Goal: Task Accomplishment & Management: Complete application form

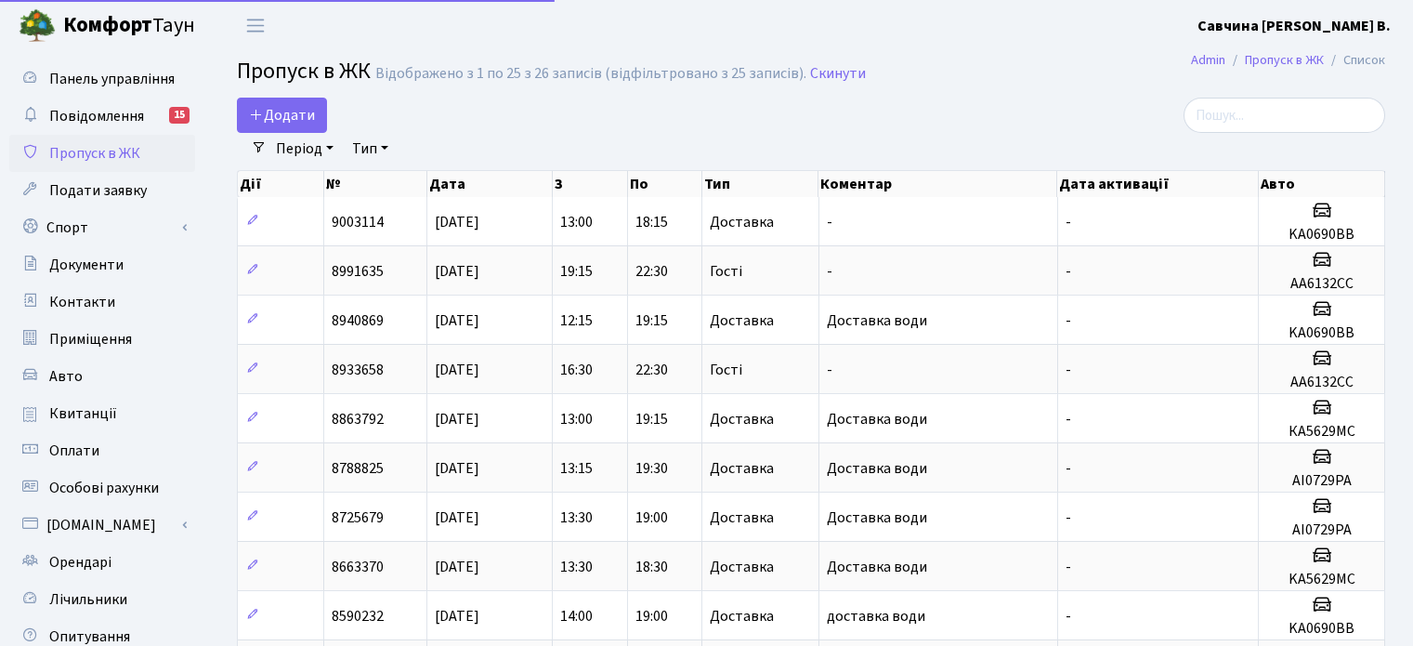
select select "25"
click at [295, 118] on span "Додати" at bounding box center [282, 115] width 66 height 20
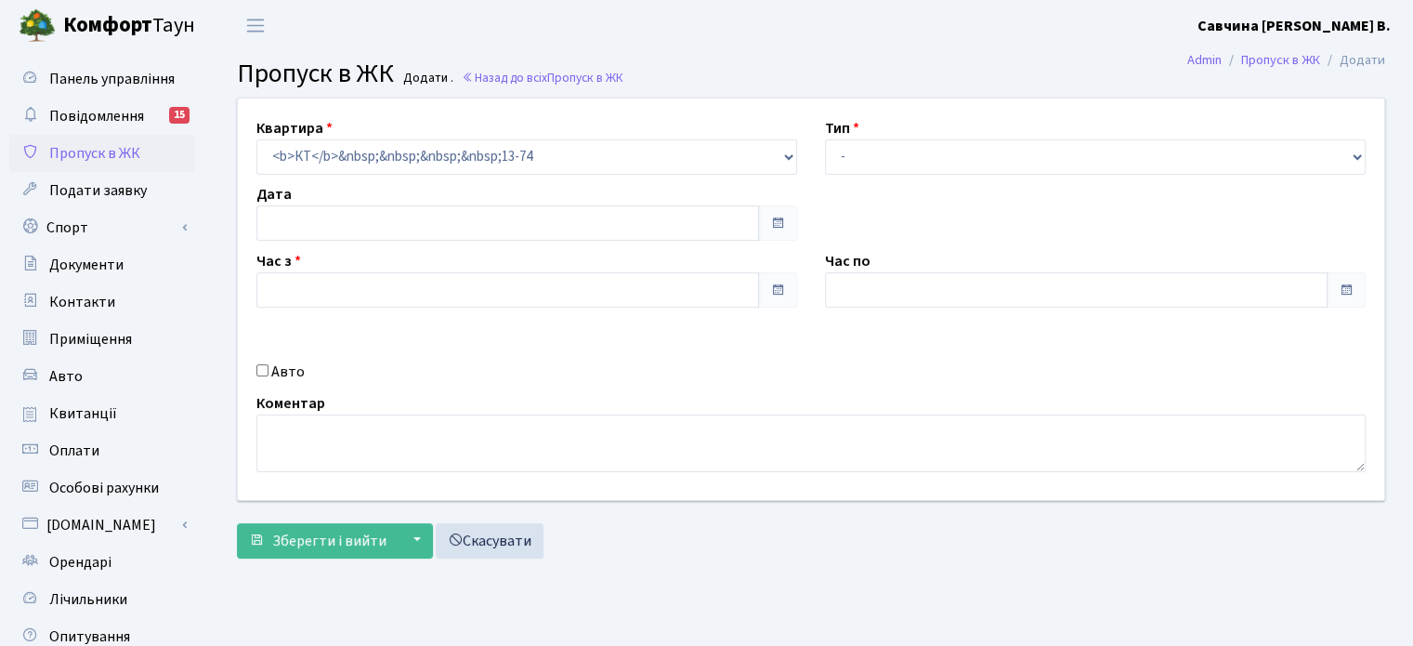
type input "[DATE]"
type input "13:30"
type input "14:30"
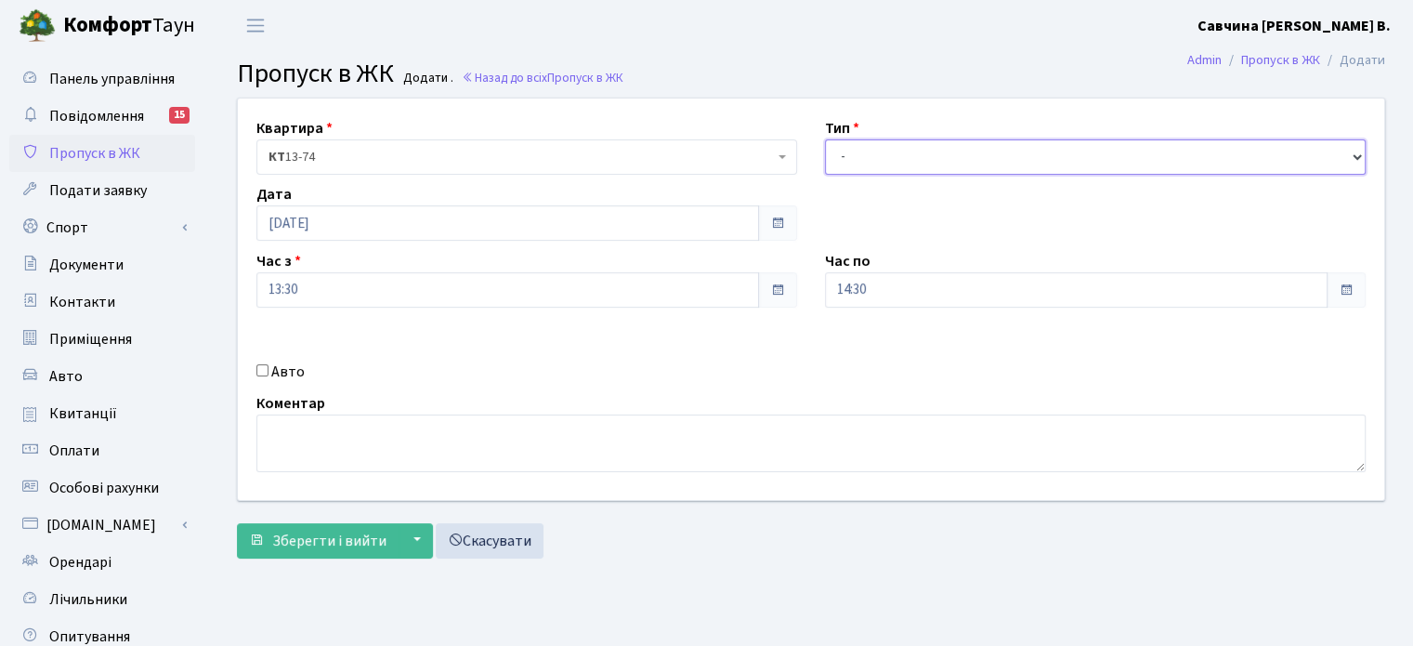
click at [1347, 159] on select "- Доставка Таксі Гості Сервіс" at bounding box center [1095, 156] width 541 height 35
select select "1"
click at [825, 139] on select "- Доставка Таксі Гості Сервіс" at bounding box center [1095, 156] width 541 height 35
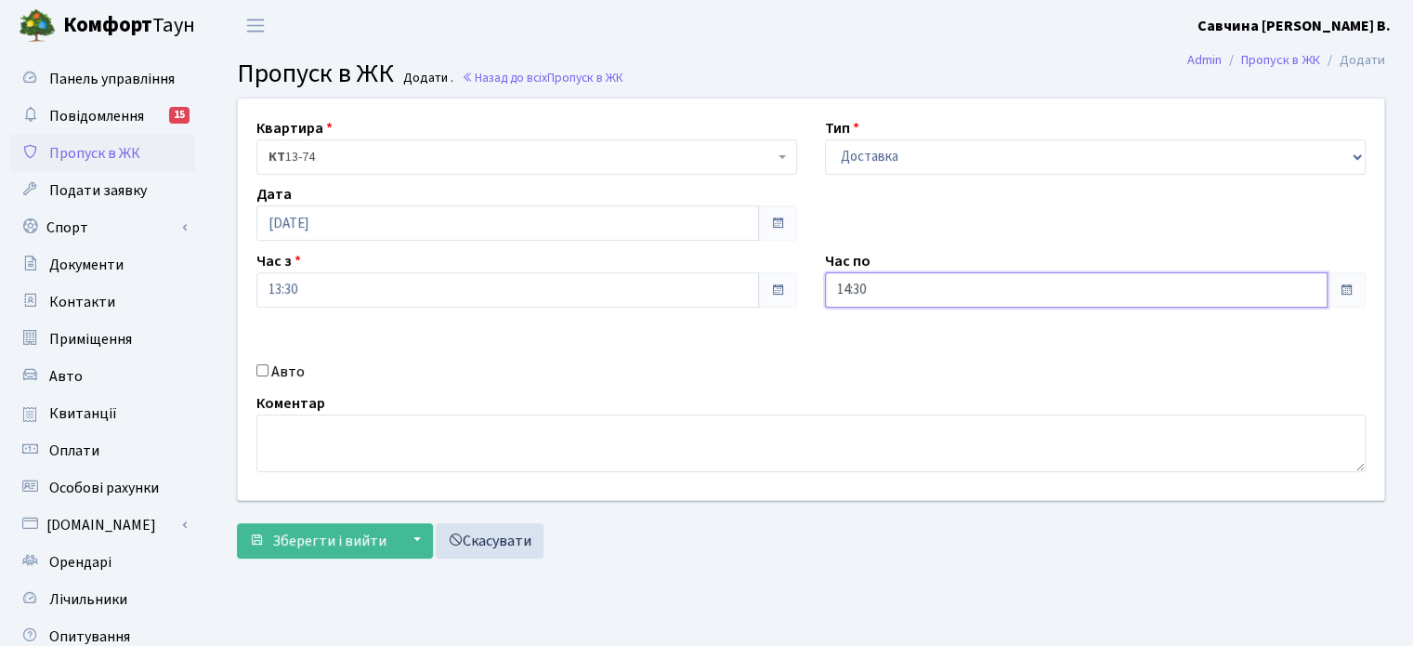
click at [1286, 282] on input "14:30" at bounding box center [1076, 289] width 503 height 35
click at [880, 353] on icon at bounding box center [876, 354] width 50 height 50
click at [879, 353] on icon at bounding box center [876, 354] width 50 height 50
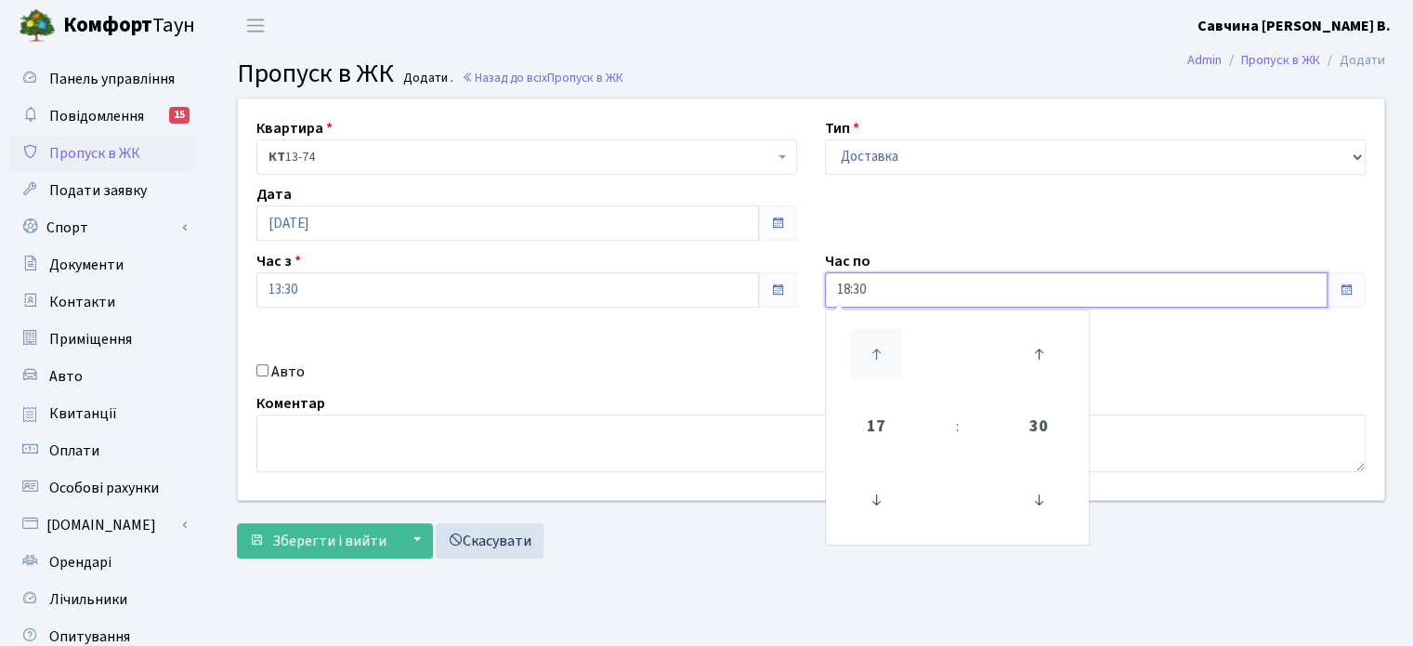
click at [879, 353] on icon at bounding box center [876, 354] width 50 height 50
type input "19:30"
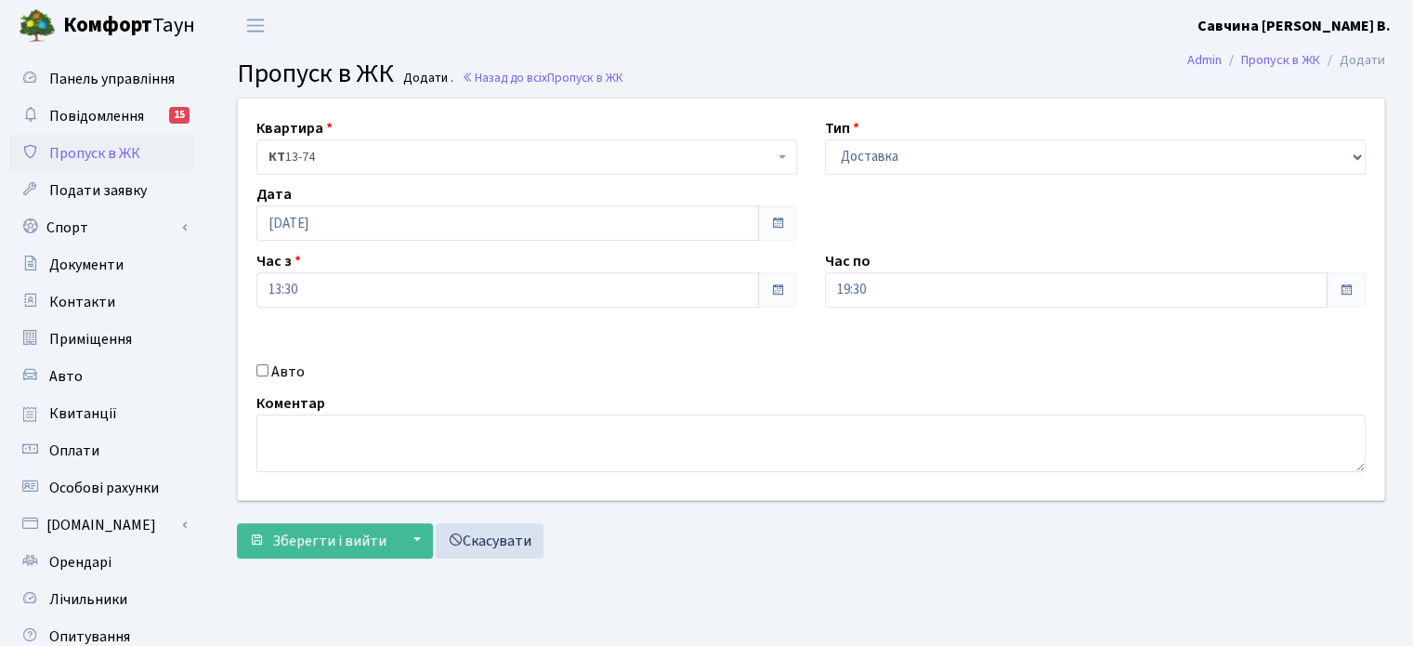
click at [256, 371] on input "Авто" at bounding box center [262, 370] width 12 height 12
checkbox input "true"
click at [836, 352] on input "text" at bounding box center [1095, 355] width 541 height 35
paste input "КА 5629"
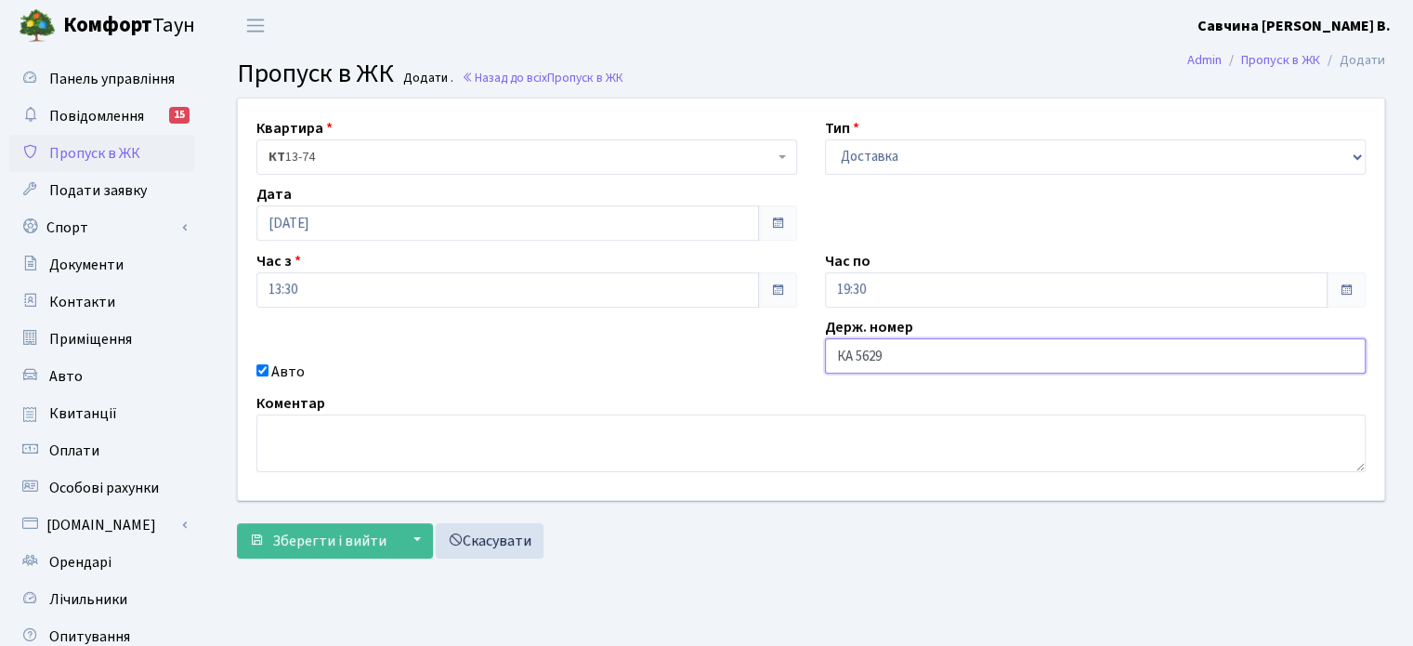
click at [855, 356] on input "КА 5629" at bounding box center [1095, 355] width 541 height 35
click at [877, 352] on input "КА5629" at bounding box center [1095, 355] width 541 height 35
paste input "М"
click at [836, 361] on input "КА5629М" at bounding box center [1095, 355] width 541 height 35
click at [892, 351] on input "КА5629М" at bounding box center [1095, 355] width 541 height 35
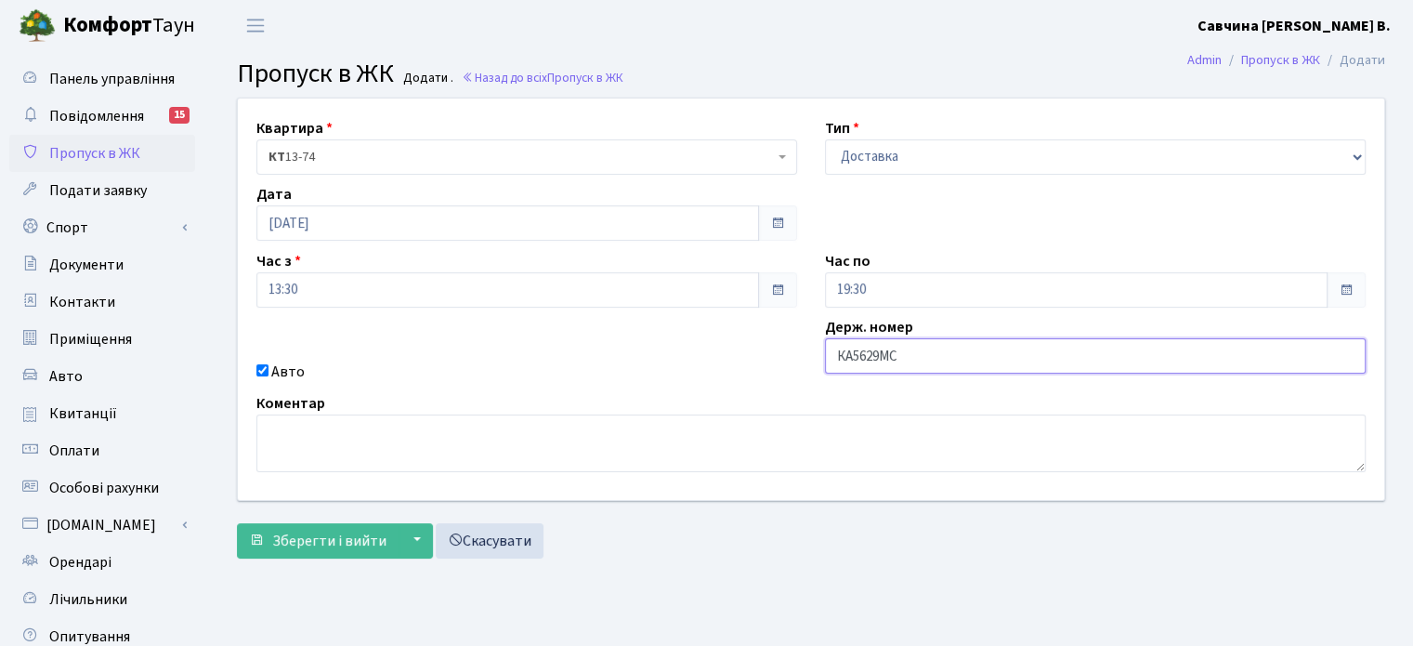
type input "КА5629МC"
click at [287, 415] on textarea at bounding box center [810, 443] width 1109 height 58
type textarea "l"
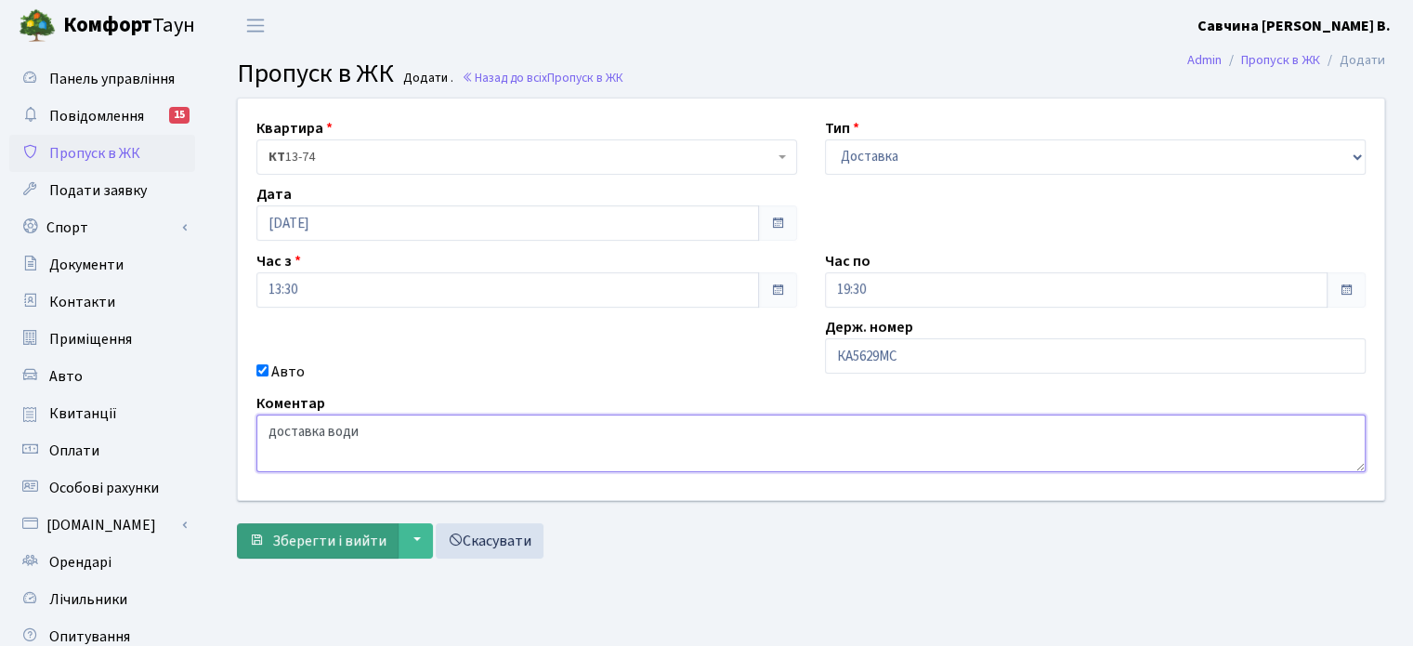
type textarea "доставка води"
click at [303, 536] on span "Зберегти і вийти" at bounding box center [329, 540] width 114 height 20
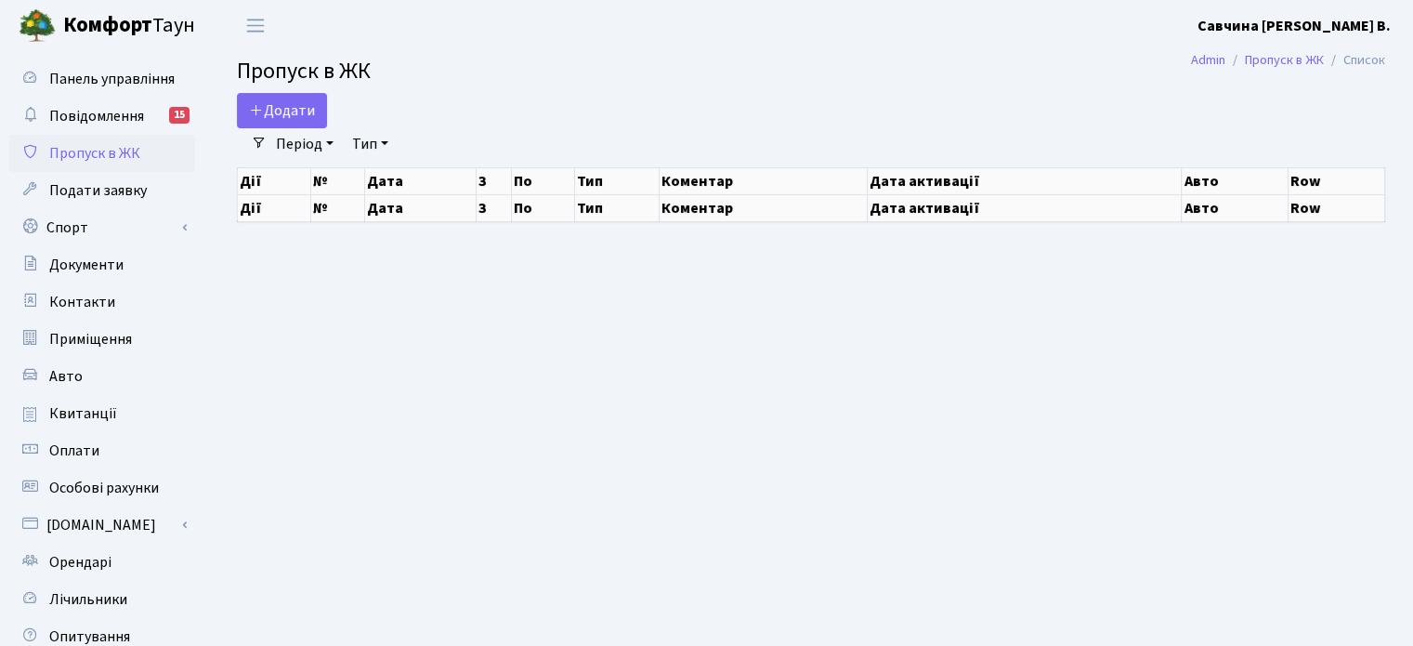
select select "25"
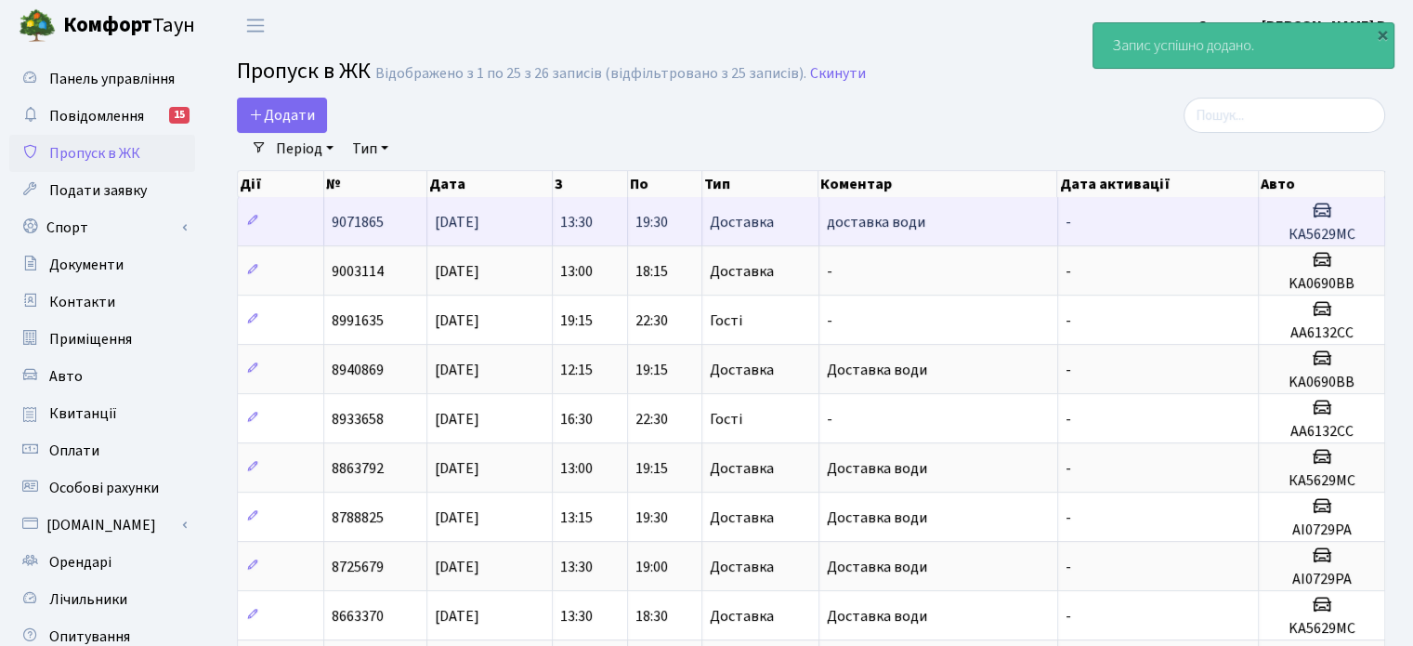
drag, startPoint x: 394, startPoint y: 225, endPoint x: 314, endPoint y: 216, distance: 80.4
click at [314, 216] on tr "9071865 [DATE] 13:30 19:30 Доставка доставка води - КА5629МC" at bounding box center [811, 221] width 1147 height 48
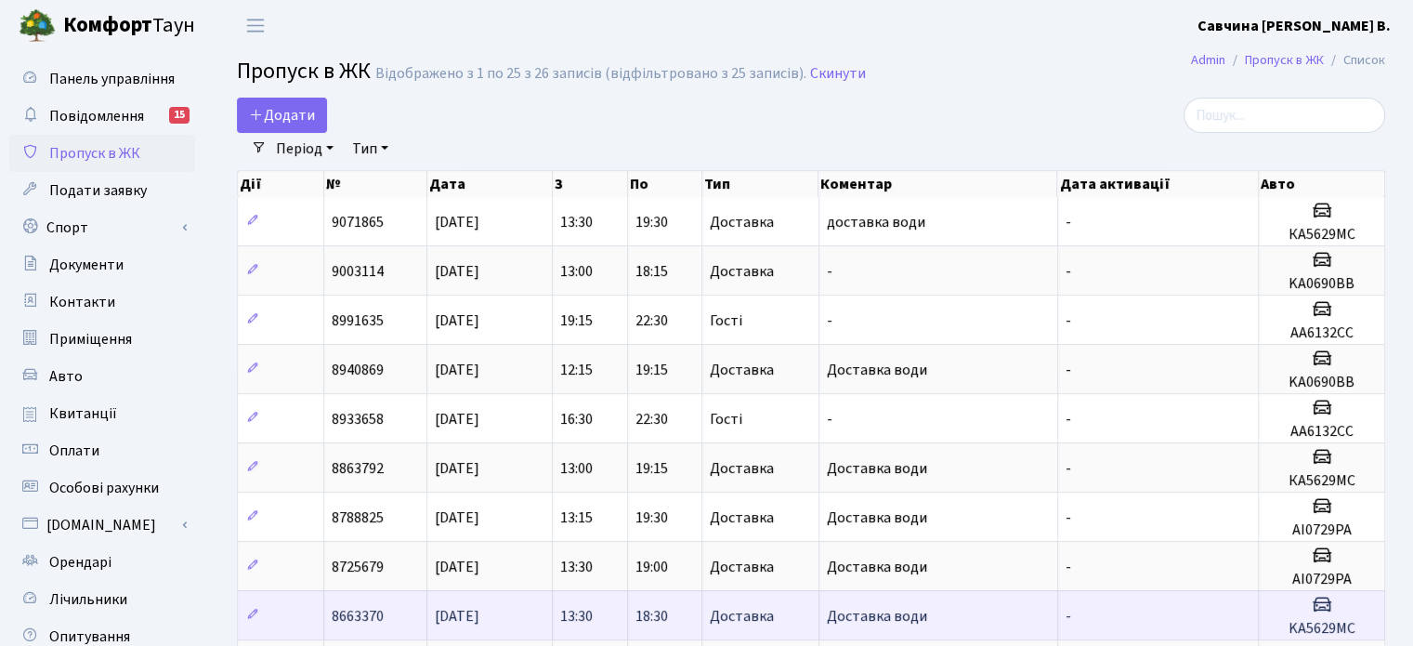
copy span "9071865"
